Goal: Transaction & Acquisition: Obtain resource

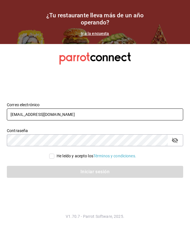
type input "[EMAIL_ADDRESS][DOMAIN_NAME]"
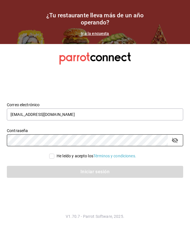
click at [54, 157] on span "He leído y acepto los Términos y condiciones." at bounding box center [95, 156] width 82 height 6
click at [53, 157] on input "He leído y acepto los Términos y condiciones." at bounding box center [51, 156] width 5 height 5
checkbox input "true"
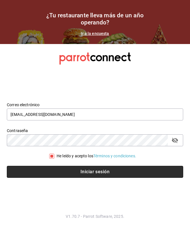
click at [54, 173] on button "Iniciar sesión" at bounding box center [95, 172] width 176 height 12
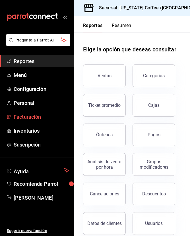
click at [38, 119] on span "Facturación" at bounding box center [41, 117] width 55 height 8
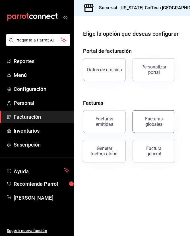
click at [152, 127] on button "Facturas globales" at bounding box center [154, 121] width 43 height 23
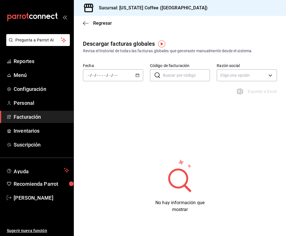
click at [80, 23] on div "Regresar" at bounding box center [180, 23] width 212 height 15
click at [87, 24] on icon "button" at bounding box center [86, 23] width 6 height 5
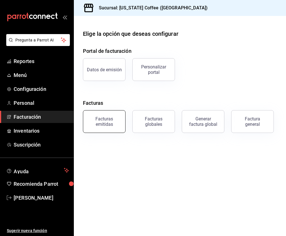
click at [102, 125] on div "Facturas emitidas" at bounding box center [104, 121] width 35 height 11
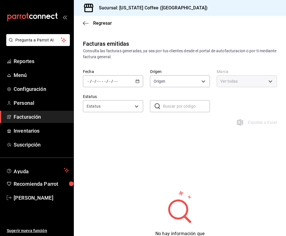
type input "ORDER_INVOICE,GENERAL_INVOICE"
type input "ACTIVE,PENDING_CANCELLATION,CANCELLED,PRE_CANCELLED"
type input "ad33295b-51ea-434b-a219-434373bb0314"
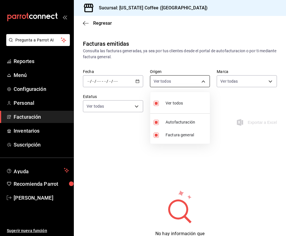
click at [172, 82] on body "Pregunta a Parrot AI Reportes Menú Configuración Personal Facturación Inventari…" at bounding box center [143, 118] width 286 height 236
click at [120, 136] on div at bounding box center [143, 118] width 286 height 236
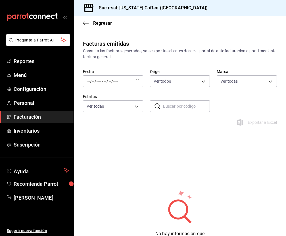
click at [135, 84] on div "/ / - / /" at bounding box center [113, 81] width 60 height 12
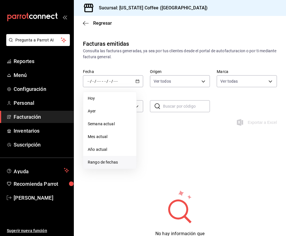
click at [108, 162] on span "Rango de fechas" at bounding box center [110, 163] width 44 height 6
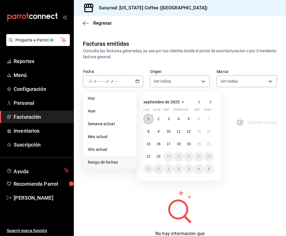
click at [147, 119] on button "1" at bounding box center [149, 119] width 10 height 10
click at [157, 156] on abbr "23" at bounding box center [159, 157] width 4 height 4
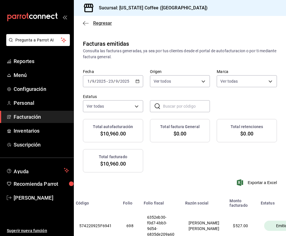
click at [87, 22] on icon "button" at bounding box center [86, 23] width 6 height 5
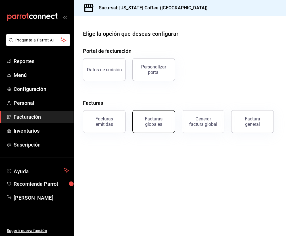
click at [166, 123] on div "Facturas globales" at bounding box center [153, 121] width 35 height 11
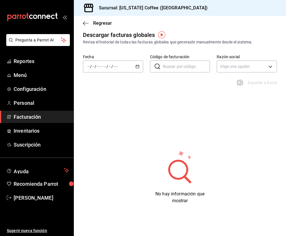
scroll to position [9, 0]
click at [137, 68] on \(Stroke\) "button" at bounding box center [137, 66] width 3 height 3
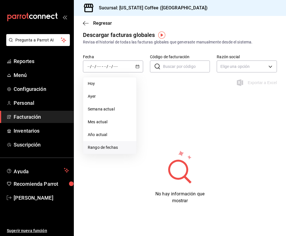
click at [115, 147] on span "Rango de fechas" at bounding box center [110, 148] width 44 height 6
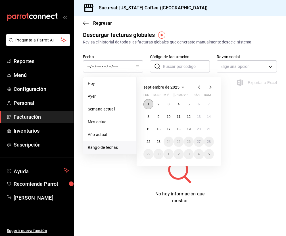
click at [149, 105] on abbr "1" at bounding box center [149, 104] width 2 height 4
click at [159, 144] on abbr "23" at bounding box center [159, 142] width 4 height 4
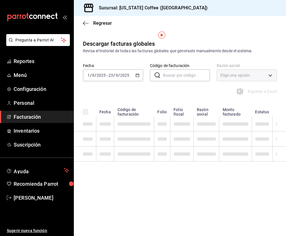
scroll to position [0, 0]
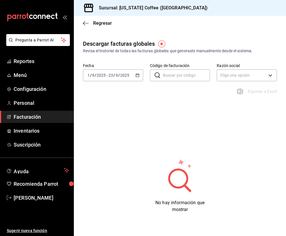
click at [136, 73] on div "[DATE] [DATE] - [DATE] [DATE]" at bounding box center [113, 75] width 60 height 12
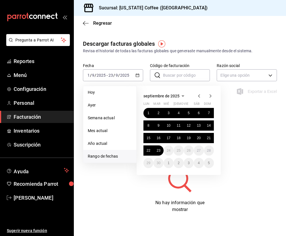
click at [124, 166] on div "No hay información que mostrar" at bounding box center [180, 186] width 212 height 55
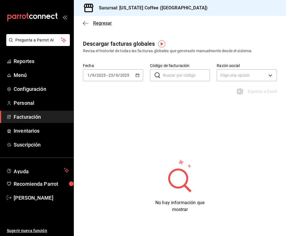
click at [86, 22] on icon "button" at bounding box center [86, 23] width 6 height 5
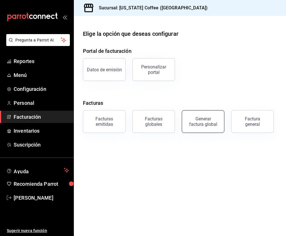
click at [190, 128] on button "Generar factura global" at bounding box center [203, 121] width 43 height 23
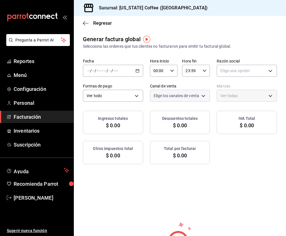
type input "PARROT,UBER_EATS,RAPPI,DIDI_FOOD,ONLINE"
click at [135, 73] on div "/ / - / /" at bounding box center [113, 71] width 60 height 12
click at [122, 88] on span "Rango de fechas" at bounding box center [110, 88] width 44 height 6
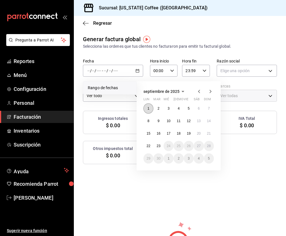
click at [151, 108] on button "1" at bounding box center [149, 109] width 10 height 10
click at [160, 148] on abbr "23" at bounding box center [159, 146] width 4 height 4
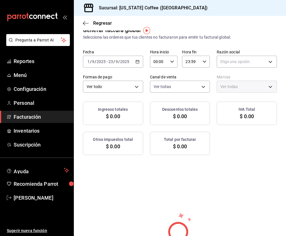
scroll to position [9, 0]
click at [126, 63] on input "2025" at bounding box center [125, 62] width 10 height 5
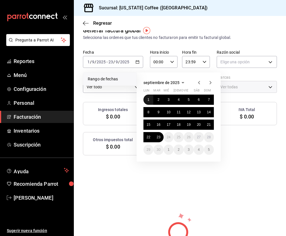
click at [150, 102] on button "1" at bounding box center [149, 100] width 10 height 10
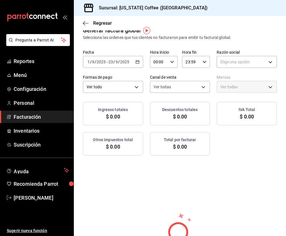
click at [190, 179] on div "Generar factura global Selecciona las ordenes que tus clientes no facturaron pa…" at bounding box center [180, 151] width 212 height 250
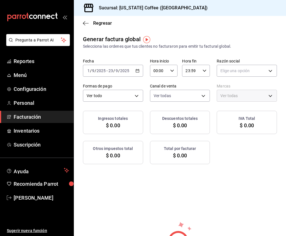
scroll to position [0, 0]
click at [148, 42] on img "button" at bounding box center [146, 39] width 7 height 7
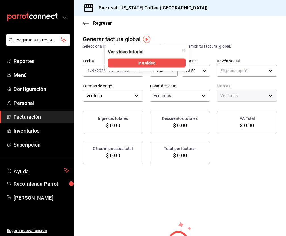
click at [182, 49] on icon "close" at bounding box center [183, 51] width 5 height 5
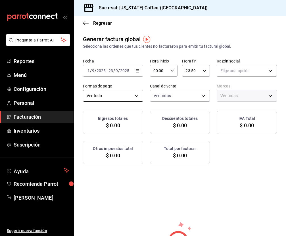
click at [122, 98] on body "Pregunta a Parrot AI Reportes Menú Configuración Personal Facturación Inventari…" at bounding box center [143, 118] width 286 height 236
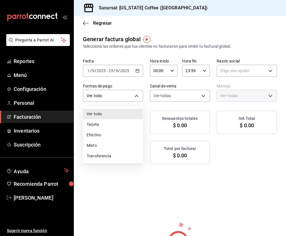
click at [117, 117] on li "Ver todo" at bounding box center [113, 114] width 60 height 11
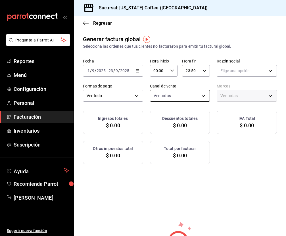
click at [180, 95] on body "Pregunta a Parrot AI Reportes Menú Configuración Personal Facturación Inventari…" at bounding box center [143, 118] width 286 height 236
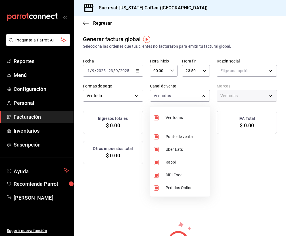
click at [190, 74] on div at bounding box center [143, 118] width 286 height 236
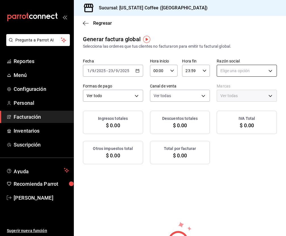
click at [190, 71] on body "Pregunta a Parrot AI Reportes Menú Configuración Personal Facturación Inventari…" at bounding box center [143, 118] width 286 height 236
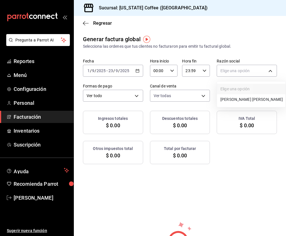
click at [190, 101] on li "[PERSON_NAME] [PERSON_NAME]" at bounding box center [251, 99] width 69 height 11
type input "cd397882-167e-4ea3-8ed2-ac68fcdfd87f"
type input "ad33295b-51ea-434b-a219-434373bb0314"
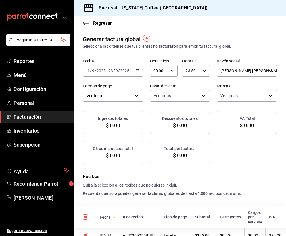
checkbox input "true"
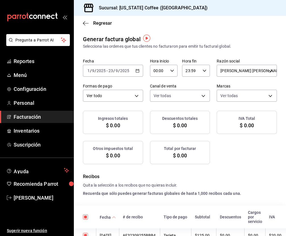
checkbox input "true"
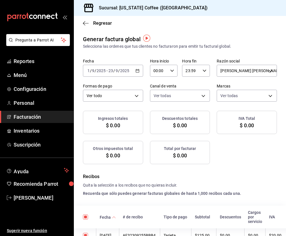
checkbox input "true"
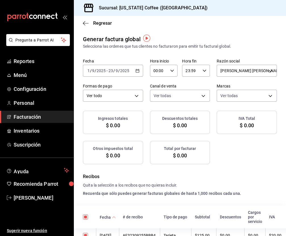
checkbox input "true"
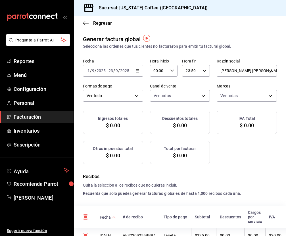
checkbox input "true"
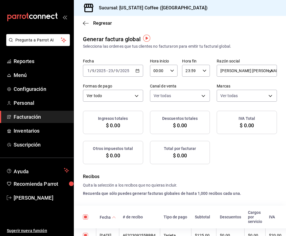
checkbox input "true"
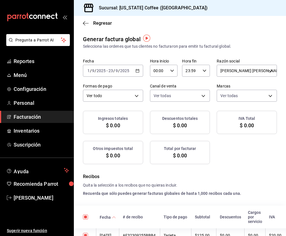
checkbox input "true"
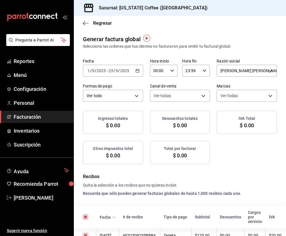
checkbox input "true"
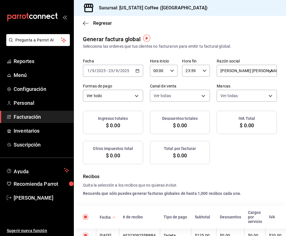
checkbox input "true"
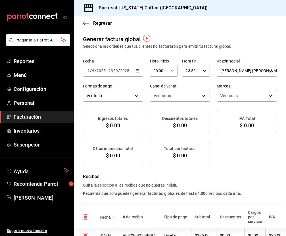
checkbox input "true"
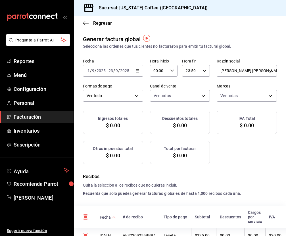
checkbox input "true"
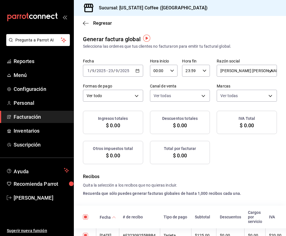
checkbox input "true"
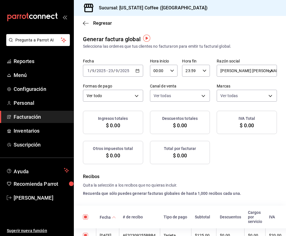
checkbox input "true"
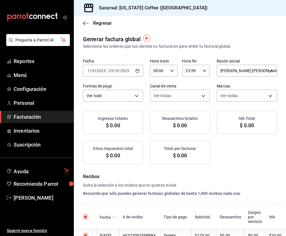
checkbox input "true"
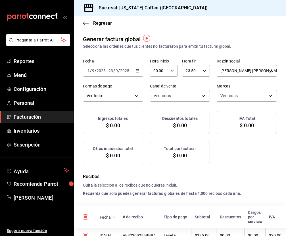
checkbox input "true"
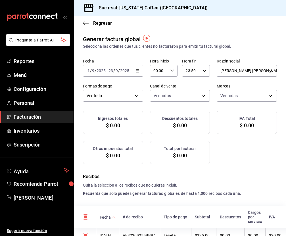
checkbox input "true"
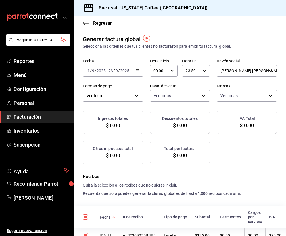
checkbox input "true"
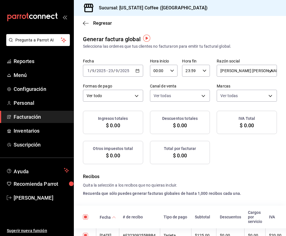
checkbox input "true"
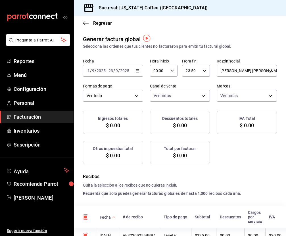
checkbox input "true"
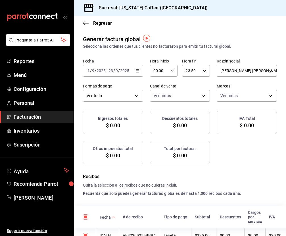
checkbox input "true"
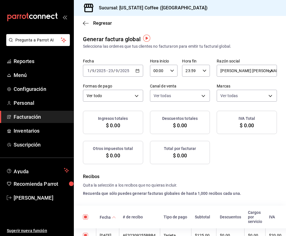
checkbox input "true"
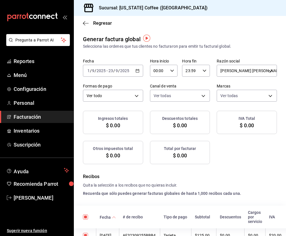
checkbox input "true"
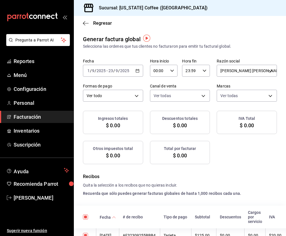
checkbox input "true"
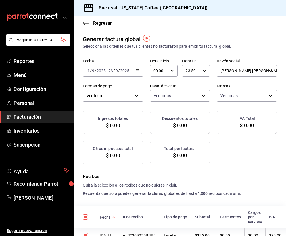
checkbox input "true"
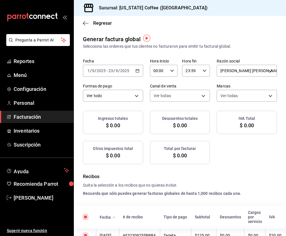
checkbox input "true"
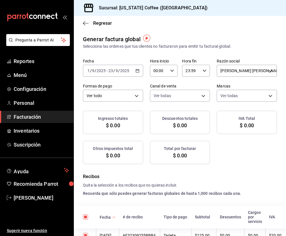
checkbox input "true"
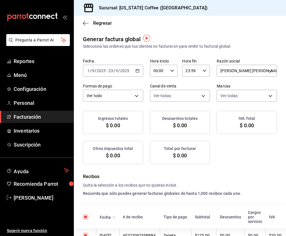
checkbox input "true"
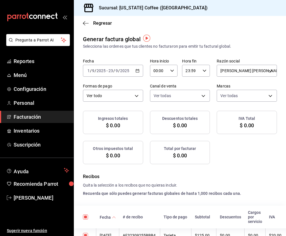
checkbox input "true"
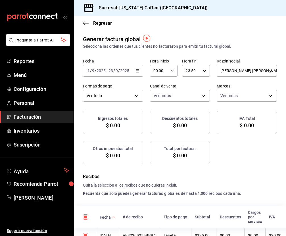
checkbox input "true"
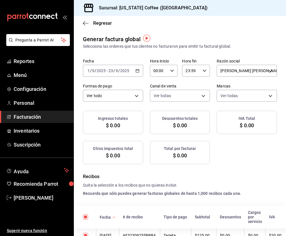
checkbox input "true"
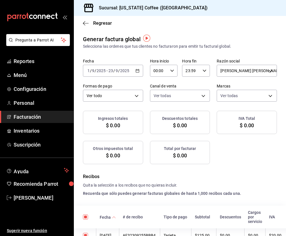
checkbox input "true"
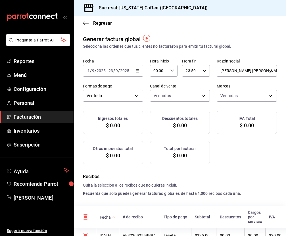
checkbox input "true"
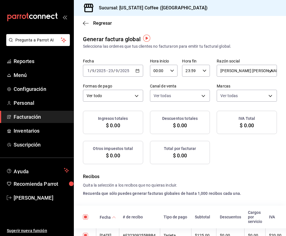
checkbox input "true"
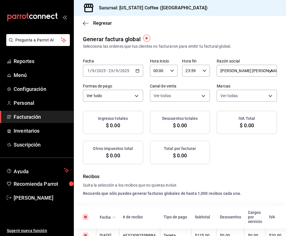
checkbox input "true"
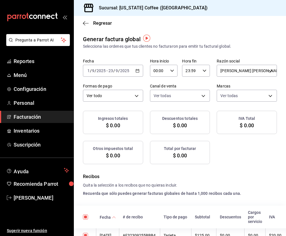
checkbox input "true"
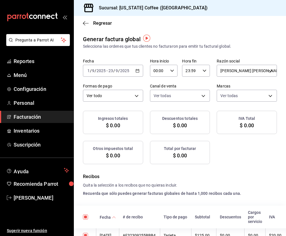
checkbox input "true"
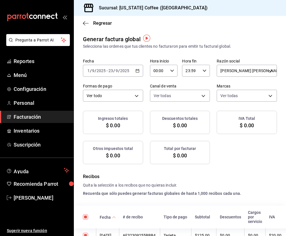
checkbox input "true"
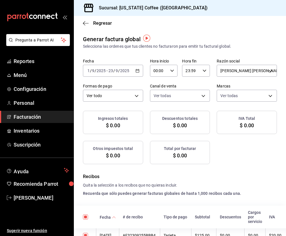
checkbox input "true"
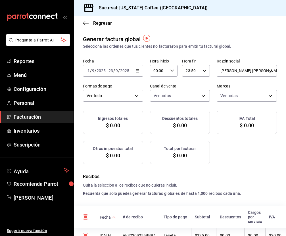
checkbox input "true"
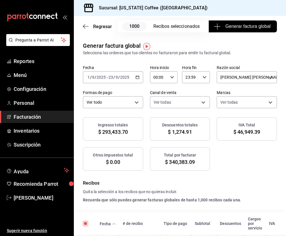
click at [86, 31] on div "Regresar 1000 Recibos seleccionados Generar factura global" at bounding box center [180, 26] width 212 height 21
click at [85, 28] on icon "button" at bounding box center [86, 26] width 6 height 5
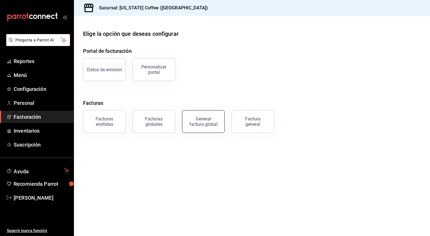
click at [190, 120] on div "Generar factura global" at bounding box center [203, 121] width 28 height 11
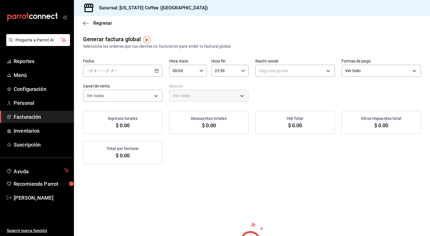
click at [156, 72] on icon "button" at bounding box center [157, 71] width 4 height 4
click at [115, 89] on span "Rango de fechas" at bounding box center [110, 88] width 44 height 6
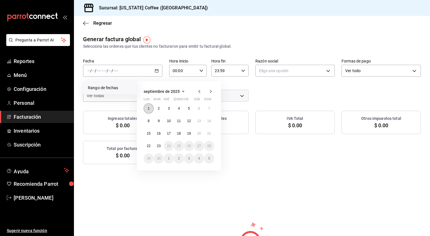
click at [148, 109] on abbr "1" at bounding box center [149, 109] width 2 height 4
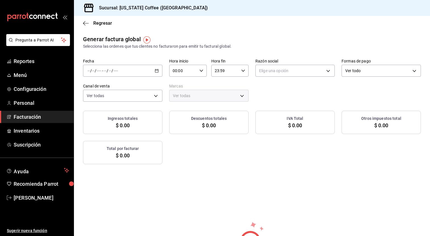
click at [190, 100] on div "Fecha / / - / / Hora inicio 00:00 Hora inicio Hora fin 23:59 Hora fin Razón soc…" at bounding box center [252, 80] width 338 height 43
click at [190, 68] on body "Pregunta a Parrot AI Reportes Menú Configuración Personal Facturación Inventari…" at bounding box center [215, 118] width 430 height 236
click at [154, 68] on div at bounding box center [215, 118] width 430 height 236
click at [158, 69] on icon "button" at bounding box center [157, 71] width 4 height 4
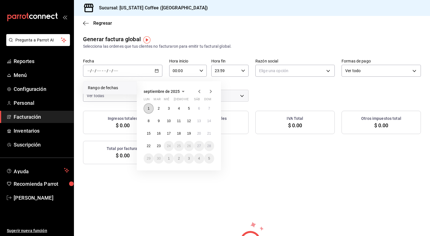
click at [151, 107] on button "1" at bounding box center [149, 109] width 10 height 10
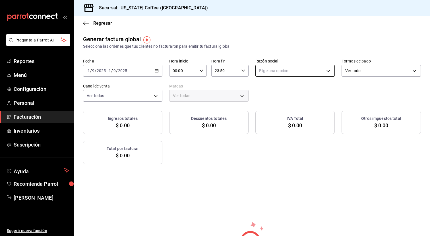
click at [190, 68] on body "Pregunta a Parrot AI Reportes Menú Configuración Personal Facturación Inventari…" at bounding box center [215, 118] width 430 height 236
click at [190, 98] on li "[PERSON_NAME] [PERSON_NAME]" at bounding box center [295, 100] width 79 height 11
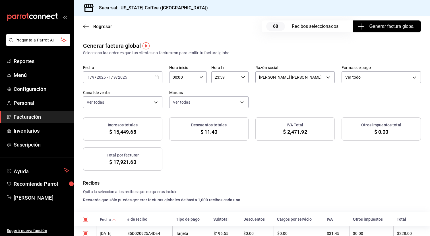
click at [179, 155] on div "Ingresos totales $ 15,449.68 Descuentos totales $ 11.40 IVA Total $ 2,471.92 Ot…" at bounding box center [252, 143] width 338 height 53
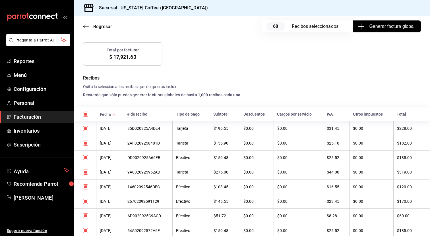
scroll to position [110, 0]
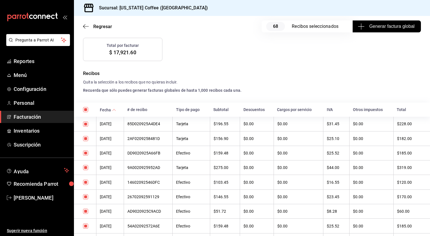
click at [190, 108] on th "Tipo de pago" at bounding box center [192, 110] width 38 height 14
click at [190, 110] on th "Tipo de pago" at bounding box center [192, 110] width 38 height 14
click at [87, 110] on input "checkbox" at bounding box center [85, 109] width 5 height 5
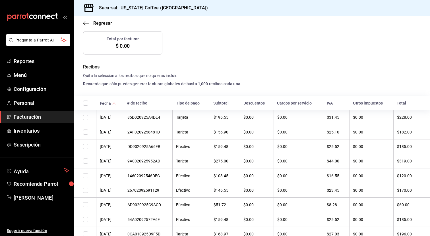
click at [190, 105] on th "Tipo de pago" at bounding box center [192, 103] width 38 height 14
click at [149, 100] on th "# de recibo" at bounding box center [148, 103] width 49 height 14
click at [114, 103] on icon at bounding box center [114, 104] width 4 height 4
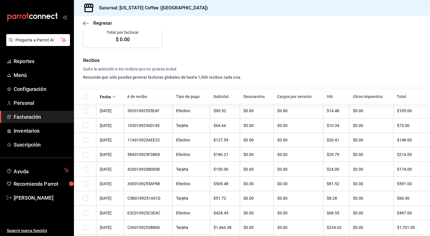
scroll to position [117, 0]
click at [84, 123] on input "checkbox" at bounding box center [85, 125] width 5 height 5
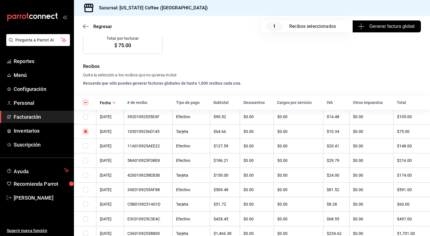
click at [85, 179] on td at bounding box center [85, 175] width 22 height 15
click at [85, 175] on input "checkbox" at bounding box center [85, 175] width 5 height 5
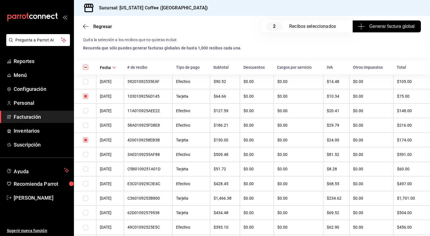
scroll to position [153, 0]
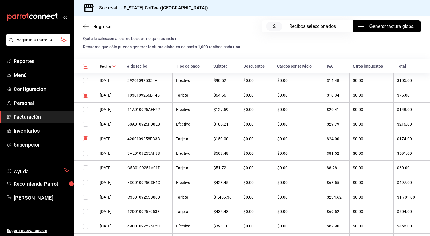
click at [85, 167] on input "checkbox" at bounding box center [85, 168] width 5 height 5
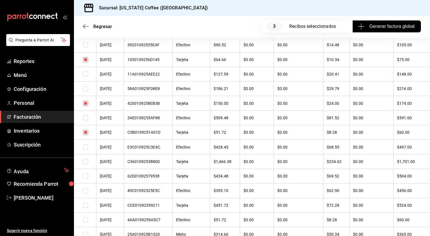
scroll to position [189, 0]
click at [84, 160] on input "checkbox" at bounding box center [85, 161] width 5 height 5
click at [84, 175] on input "checkbox" at bounding box center [85, 176] width 5 height 5
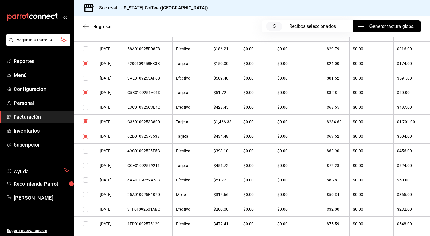
scroll to position [235, 0]
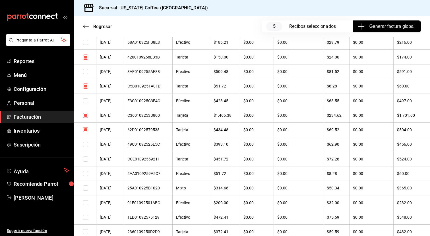
click at [85, 160] on input "checkbox" at bounding box center [85, 159] width 5 height 5
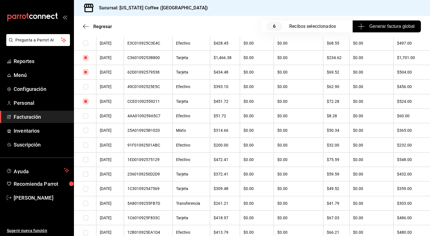
scroll to position [299, 0]
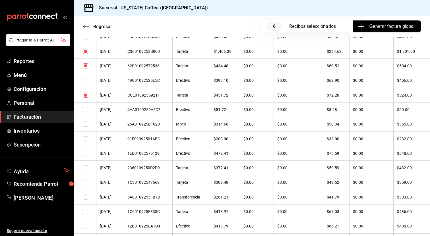
click at [85, 168] on input "checkbox" at bounding box center [85, 168] width 5 height 5
click at [85, 180] on td at bounding box center [85, 182] width 22 height 15
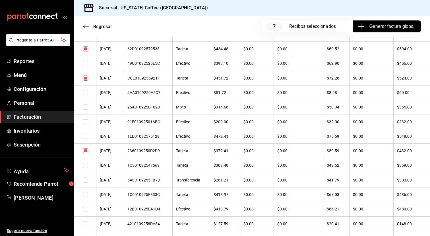
scroll to position [317, 0]
click at [85, 164] on input "checkbox" at bounding box center [85, 165] width 5 height 5
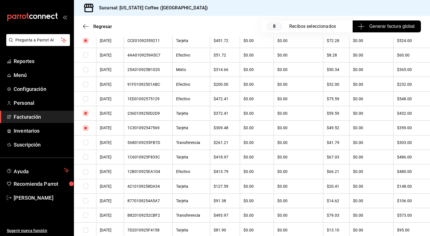
scroll to position [358, 0]
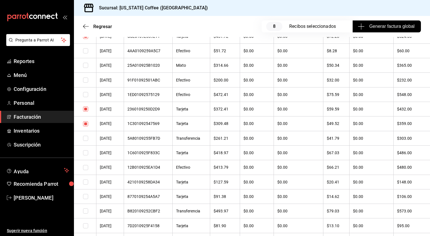
click at [84, 154] on input "checkbox" at bounding box center [85, 152] width 5 height 5
click at [85, 136] on input "checkbox" at bounding box center [85, 138] width 5 height 5
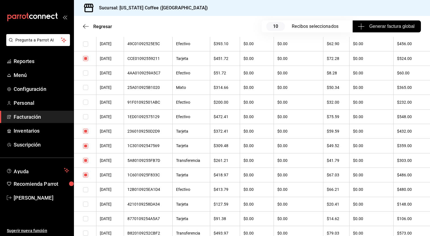
scroll to position [329, 0]
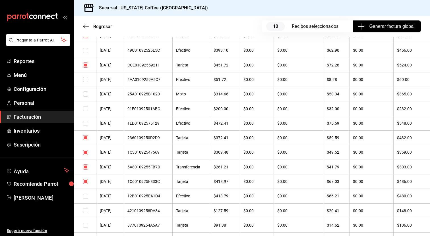
click at [85, 94] on input "checkbox" at bounding box center [85, 94] width 5 height 5
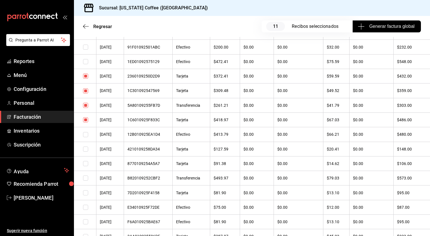
scroll to position [392, 0]
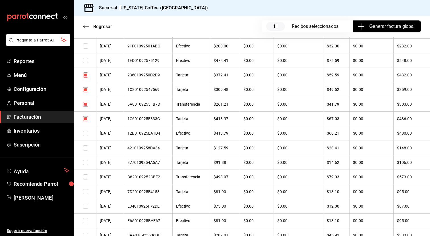
click at [85, 150] on input "checkbox" at bounding box center [85, 148] width 5 height 5
click at [84, 161] on input "checkbox" at bounding box center [85, 162] width 5 height 5
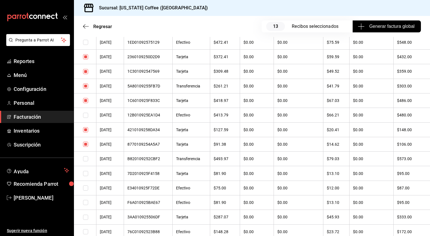
click at [84, 161] on input "checkbox" at bounding box center [85, 158] width 5 height 5
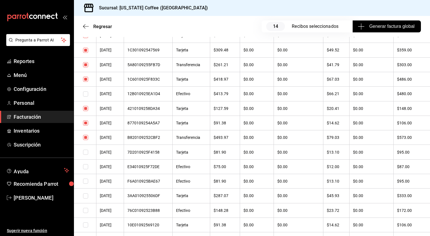
click at [85, 151] on input "checkbox" at bounding box center [85, 152] width 5 height 5
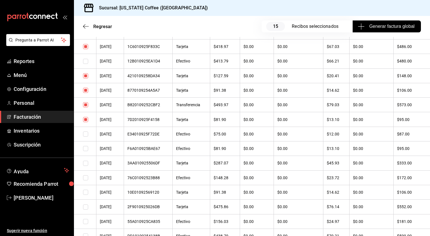
click at [85, 163] on input "checkbox" at bounding box center [85, 163] width 5 height 5
click at [85, 194] on input "checkbox" at bounding box center [85, 192] width 5 height 5
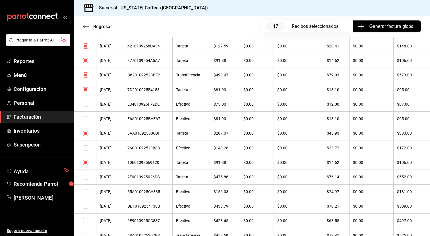
scroll to position [499, 0]
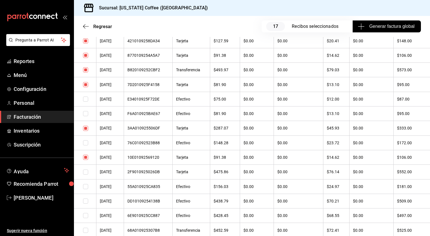
click at [86, 168] on td at bounding box center [85, 172] width 22 height 15
click at [86, 172] on input "checkbox" at bounding box center [85, 172] width 5 height 5
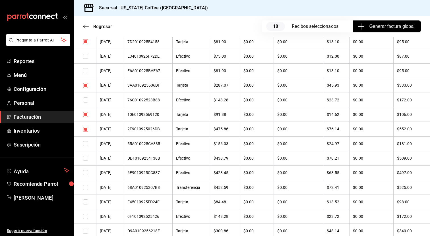
scroll to position [541, 0]
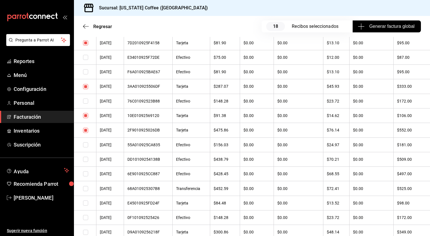
click at [85, 188] on input "checkbox" at bounding box center [85, 188] width 5 height 5
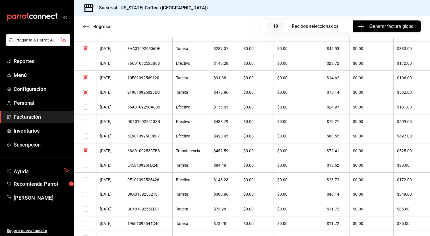
scroll to position [587, 0]
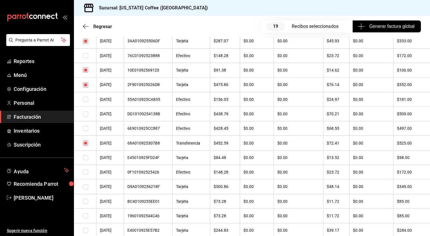
click at [86, 160] on td at bounding box center [85, 157] width 22 height 15
click at [85, 156] on input "checkbox" at bounding box center [85, 157] width 5 height 5
click at [84, 188] on input "checkbox" at bounding box center [85, 187] width 5 height 5
click at [85, 202] on input "checkbox" at bounding box center [85, 201] width 5 height 5
click at [86, 217] on input "checkbox" at bounding box center [85, 216] width 5 height 5
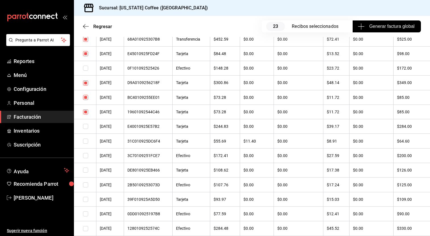
scroll to position [691, 0]
click at [86, 125] on input "checkbox" at bounding box center [85, 126] width 5 height 5
click at [86, 139] on input "checkbox" at bounding box center [85, 141] width 5 height 5
click at [86, 171] on input "checkbox" at bounding box center [85, 170] width 5 height 5
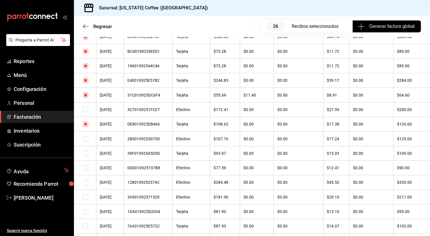
click at [85, 153] on input "checkbox" at bounding box center [85, 153] width 5 height 5
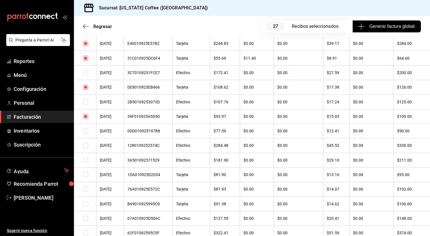
scroll to position [780, 0]
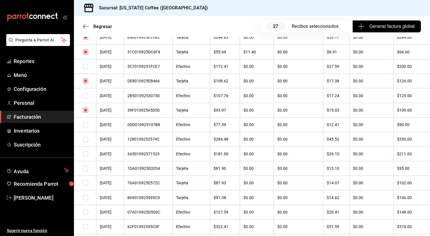
click at [86, 170] on input "checkbox" at bounding box center [85, 168] width 5 height 5
click at [85, 183] on input "checkbox" at bounding box center [85, 183] width 5 height 5
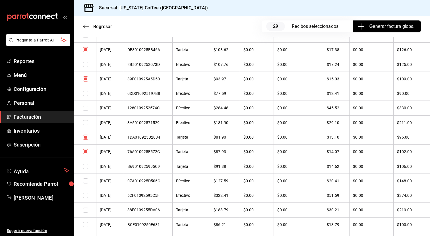
scroll to position [815, 0]
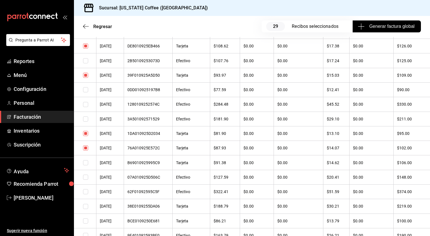
click at [85, 162] on input "checkbox" at bounding box center [85, 162] width 5 height 5
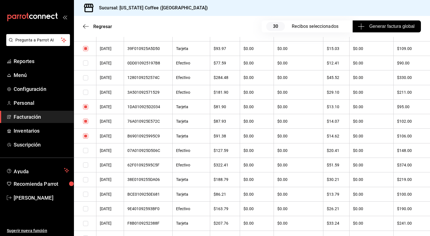
scroll to position [850, 0]
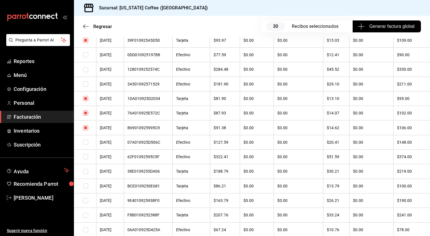
click at [86, 170] on input "checkbox" at bounding box center [85, 171] width 5 height 5
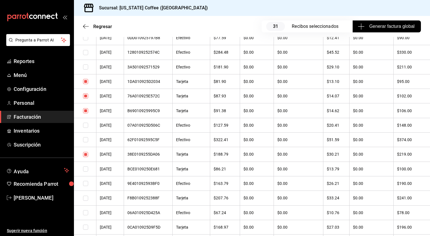
scroll to position [869, 0]
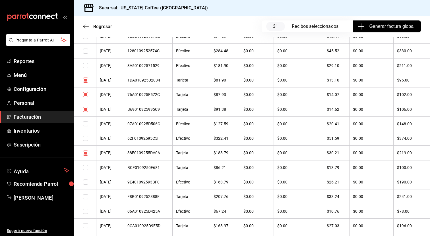
click at [84, 168] on input "checkbox" at bounding box center [85, 167] width 5 height 5
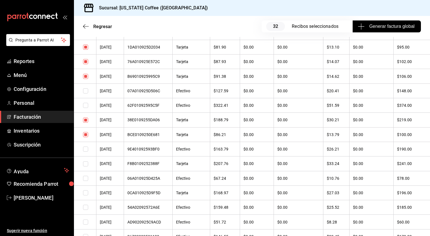
scroll to position [905, 0]
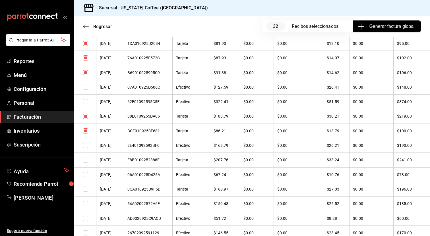
click at [86, 160] on input "checkbox" at bounding box center [85, 160] width 5 height 5
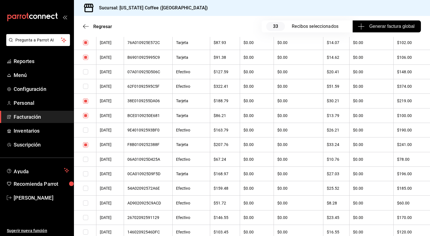
scroll to position [922, 0]
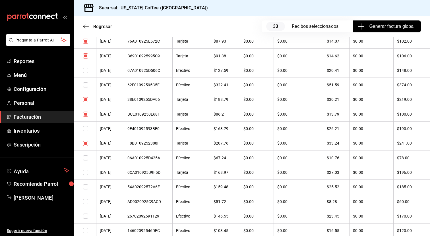
click at [84, 170] on input "checkbox" at bounding box center [85, 172] width 5 height 5
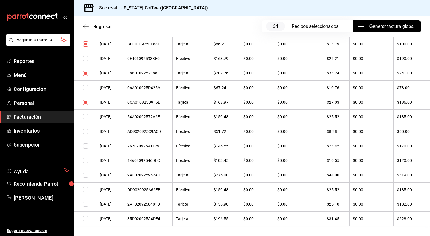
scroll to position [994, 0]
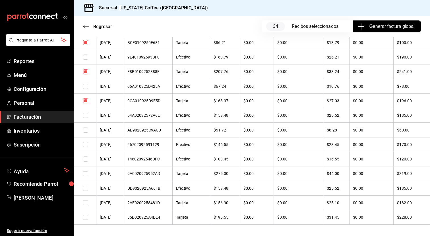
click at [84, 175] on input "checkbox" at bounding box center [85, 174] width 5 height 5
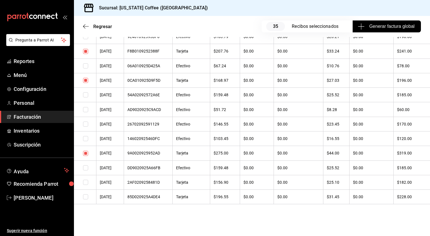
scroll to position [1014, 0]
click at [86, 183] on input "checkbox" at bounding box center [85, 182] width 5 height 5
click at [85, 197] on input "checkbox" at bounding box center [85, 197] width 5 height 5
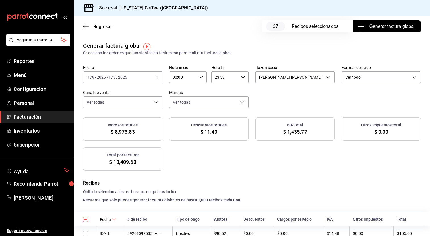
scroll to position [0, 0]
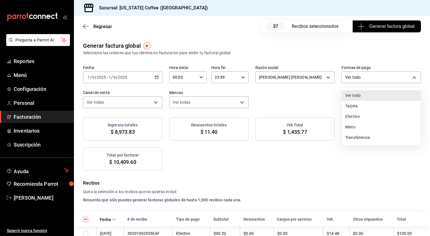
click at [190, 76] on body "Pregunta a Parrot AI Reportes Menú Configuración Personal Facturación Inventari…" at bounding box center [215, 118] width 430 height 236
click at [190, 42] on div at bounding box center [215, 118] width 430 height 236
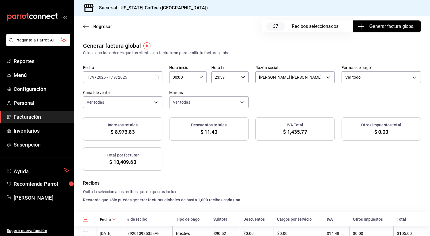
click at [190, 27] on span "Generar factura global" at bounding box center [386, 26] width 55 height 7
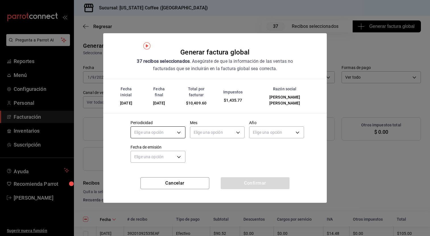
click at [176, 131] on body "Pregunta a Parrot AI Reportes Menú Configuración Personal Facturación Inventari…" at bounding box center [215, 118] width 430 height 236
click at [176, 119] on div at bounding box center [215, 118] width 430 height 236
click at [174, 128] on body "Pregunta a Parrot AI Reportes Menú Configuración Personal Facturación Inventari…" at bounding box center [215, 118] width 430 height 236
click at [168, 144] on li "Diario" at bounding box center [158, 147] width 54 height 9
click at [190, 130] on body "Pregunta a Parrot AI Reportes Menú Configuración Personal Facturación Inventari…" at bounding box center [215, 118] width 430 height 236
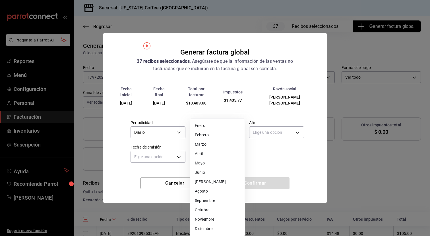
click at [159, 121] on div at bounding box center [215, 118] width 430 height 236
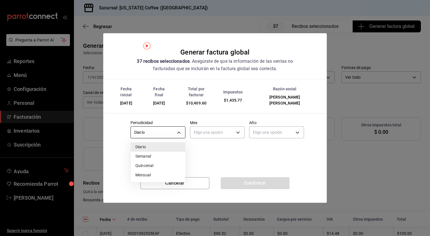
click at [172, 130] on body "Pregunta a Parrot AI Reportes Menú Configuración Personal Facturación Inventari…" at bounding box center [215, 118] width 430 height 236
click at [190, 132] on div at bounding box center [215, 118] width 430 height 236
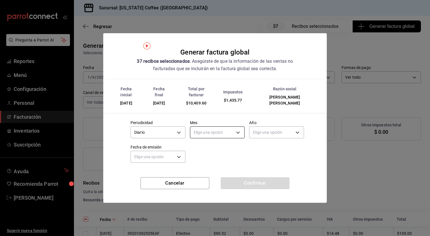
click at [190, 129] on body "Pregunta a Parrot AI Reportes Menú Configuración Personal Facturación Inventari…" at bounding box center [215, 118] width 430 height 236
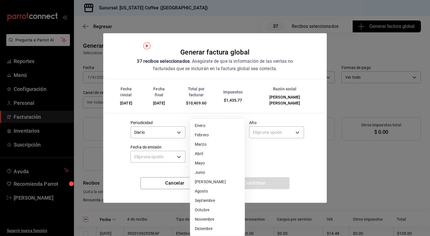
click at [190, 199] on li "Septiembre" at bounding box center [217, 200] width 54 height 9
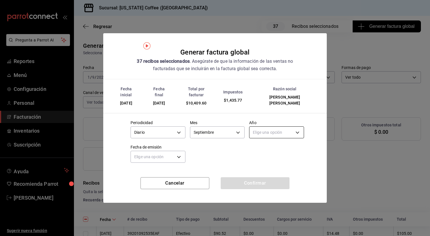
click at [190, 125] on body "Pregunta a Parrot AI Reportes Menú Configuración Personal Facturación Inventari…" at bounding box center [215, 118] width 430 height 236
click at [190, 148] on li "2025" at bounding box center [276, 147] width 54 height 9
click at [166, 131] on body "Pregunta a Parrot AI Reportes Menú Configuración Personal Facturación Inventari…" at bounding box center [215, 118] width 430 height 236
click at [190, 160] on div at bounding box center [215, 118] width 430 height 236
click at [172, 156] on body "Pregunta a Parrot AI Reportes Menú Configuración Personal Facturación Inventari…" at bounding box center [215, 118] width 430 height 236
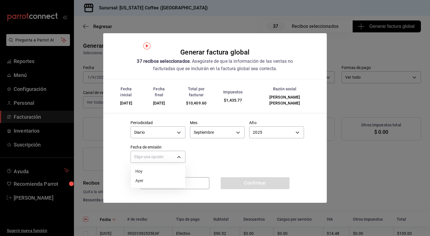
click at [159, 172] on li "Hoy" at bounding box center [158, 171] width 54 height 9
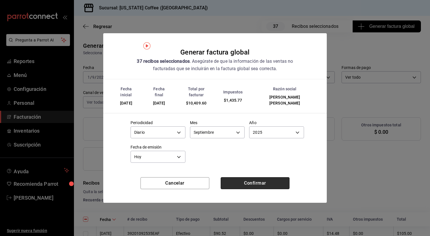
click at [190, 181] on button "Confirmar" at bounding box center [255, 183] width 69 height 12
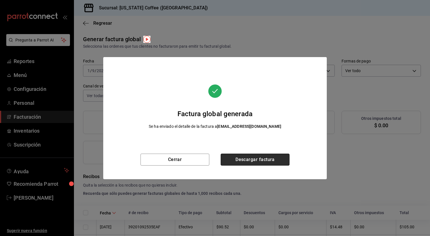
click at [190, 158] on button "Descargar factura" at bounding box center [255, 160] width 69 height 12
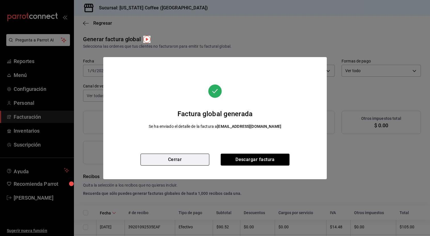
click at [185, 164] on button "Cerrar" at bounding box center [175, 160] width 69 height 12
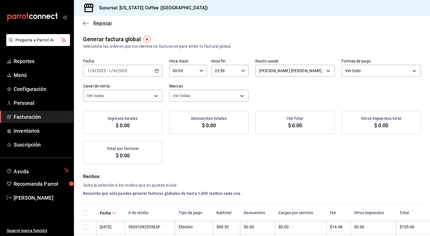
click at [84, 22] on icon "button" at bounding box center [86, 23] width 6 height 5
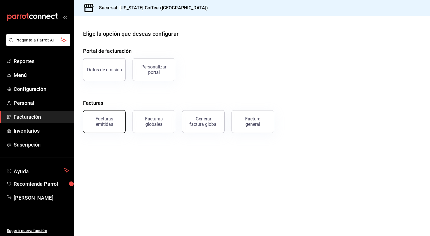
click at [106, 126] on div "Facturas emitidas" at bounding box center [104, 121] width 35 height 11
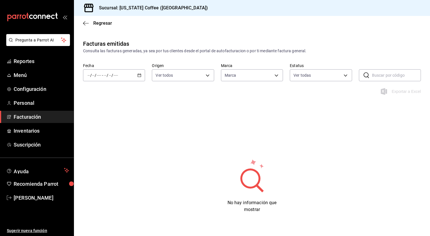
scroll to position [9, 0]
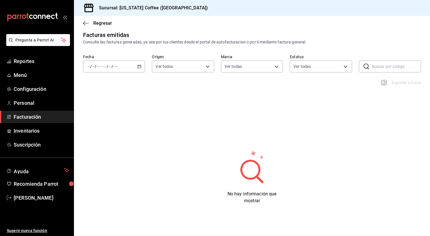
click at [139, 65] on icon "button" at bounding box center [139, 67] width 4 height 4
click at [138, 67] on \(Stroke\) "button" at bounding box center [139, 66] width 3 height 3
click at [107, 125] on li "Mes actual" at bounding box center [109, 122] width 53 height 13
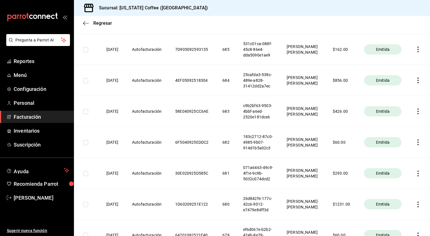
scroll to position [515, 0]
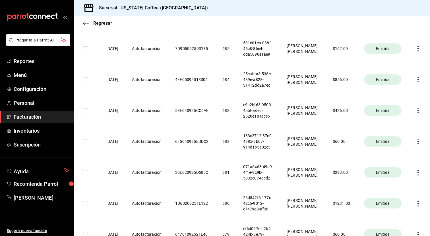
click at [190, 170] on icon "button" at bounding box center [418, 173] width 6 height 6
click at [190, 149] on div "Descargar PDF" at bounding box center [398, 147] width 27 height 5
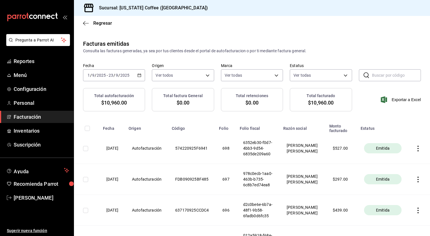
scroll to position [0, 0]
click at [141, 77] on \(Stroke\) "button" at bounding box center [139, 75] width 3 height 3
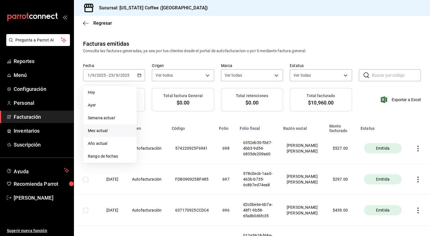
click at [190, 52] on div "Consulta las facturas generadas, ya sea por tus clientes desde el portal de aut…" at bounding box center [252, 51] width 338 height 6
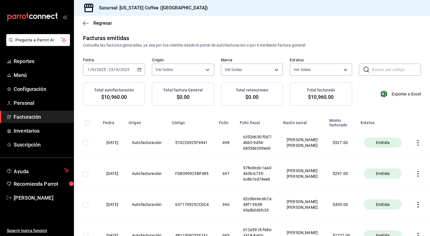
scroll to position [2, 0]
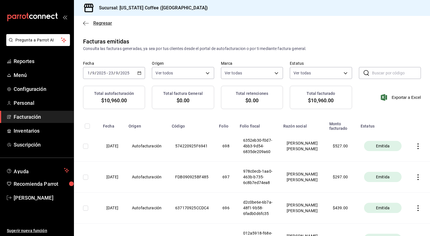
click at [84, 25] on icon "button" at bounding box center [86, 23] width 6 height 5
